Goal: Check status: Check status

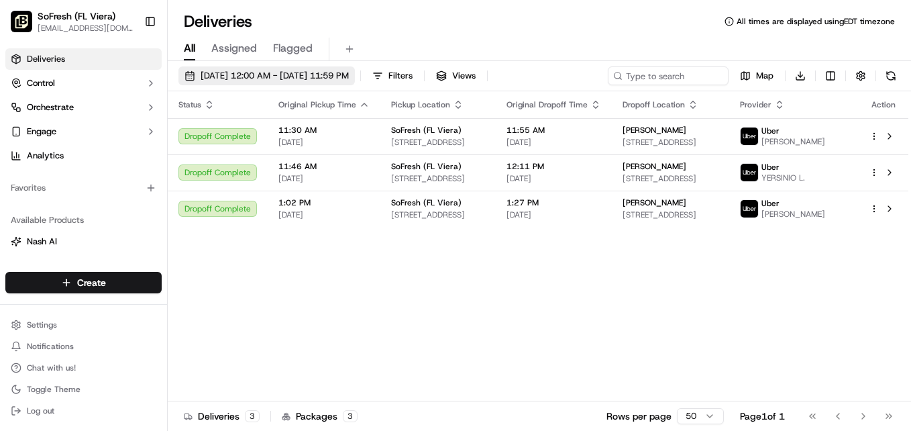
click at [320, 77] on span "[DATE] 12:00 AM - [DATE] 11:59 PM" at bounding box center [275, 76] width 148 height 12
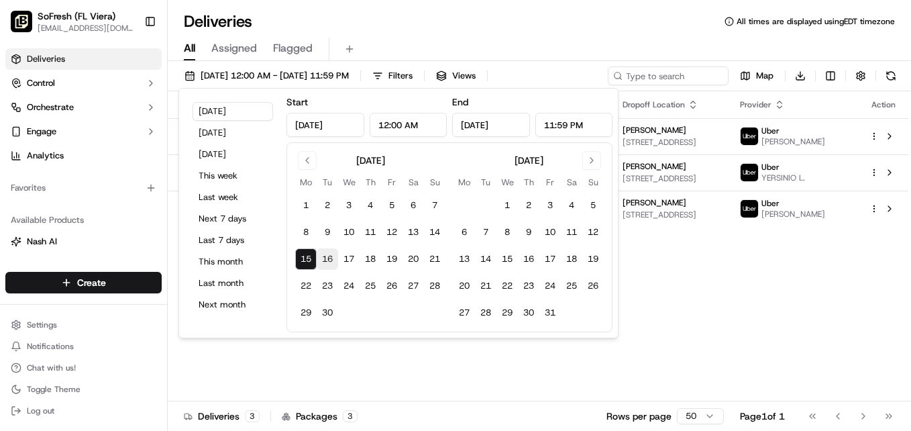
click at [326, 254] on button "16" at bounding box center [327, 258] width 21 height 21
type input "[DATE]"
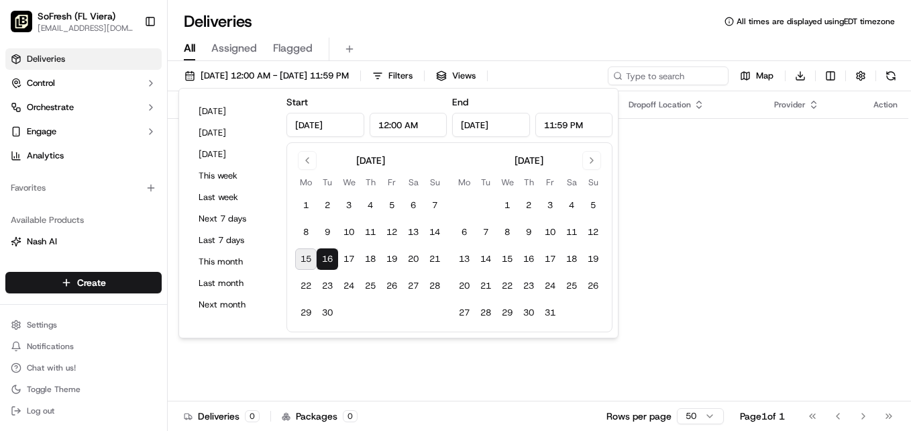
click at [434, 364] on div "Status Original Pickup Time Pickup Location Original Dropoff Time Dropoff Locat…" at bounding box center [538, 246] width 741 height 310
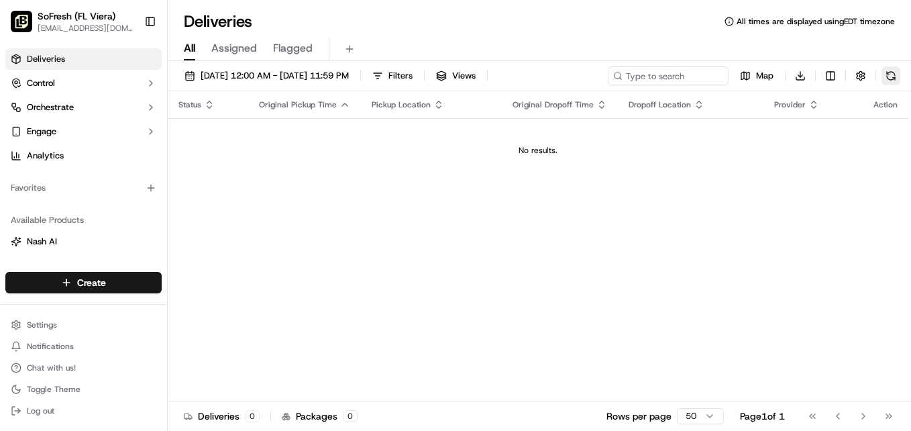
click at [890, 80] on button at bounding box center [890, 75] width 19 height 19
